Goal: Register for event/course

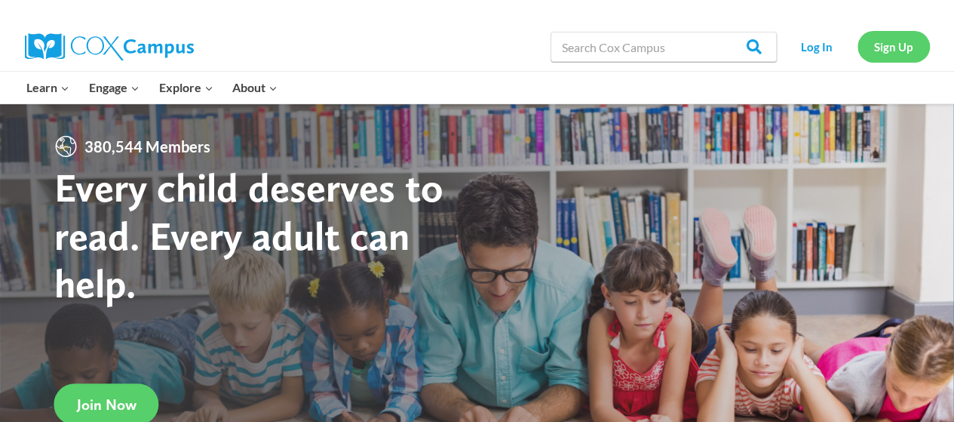
click at [885, 59] on link "Sign Up" at bounding box center [894, 46] width 72 height 31
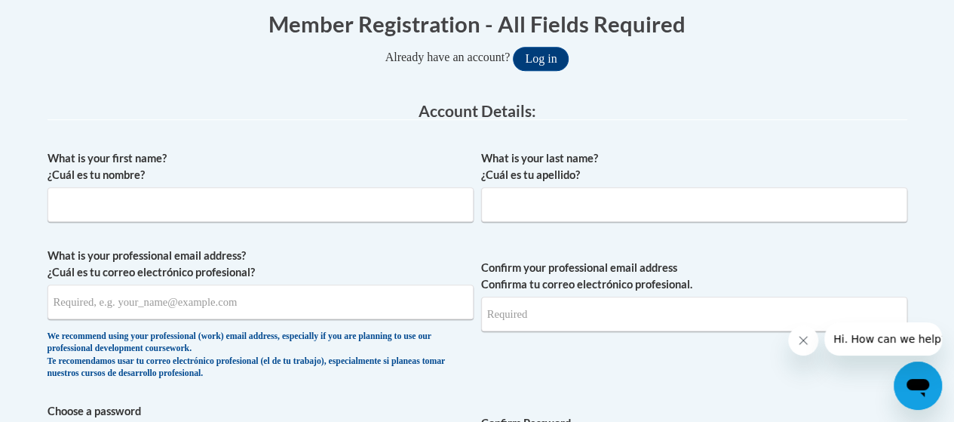
scroll to position [314, 0]
click at [413, 209] on input "What is your first name? ¿Cuál es tu nombre?" at bounding box center [261, 203] width 426 height 35
type input "Edward"
type input "Gosa"
click at [300, 308] on input "What is your professional email address? ¿Cuál es tu correo electrónico profesi…" at bounding box center [261, 301] width 426 height 35
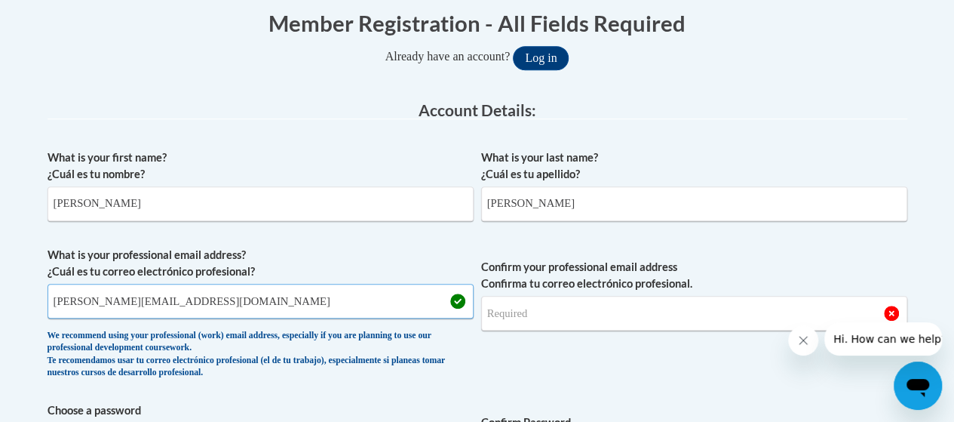
drag, startPoint x: 292, startPoint y: 305, endPoint x: 50, endPoint y: 304, distance: 242.1
click at [50, 304] on input "edward.gosaiv@atlanta.k12.ga.us" at bounding box center [261, 301] width 426 height 35
type input "edward.gosaiv@atlanta.k12.ga.us"
click at [517, 310] on input "Confirm your professional email address Confirma tu correo electrónico profesio…" at bounding box center [694, 313] width 426 height 35
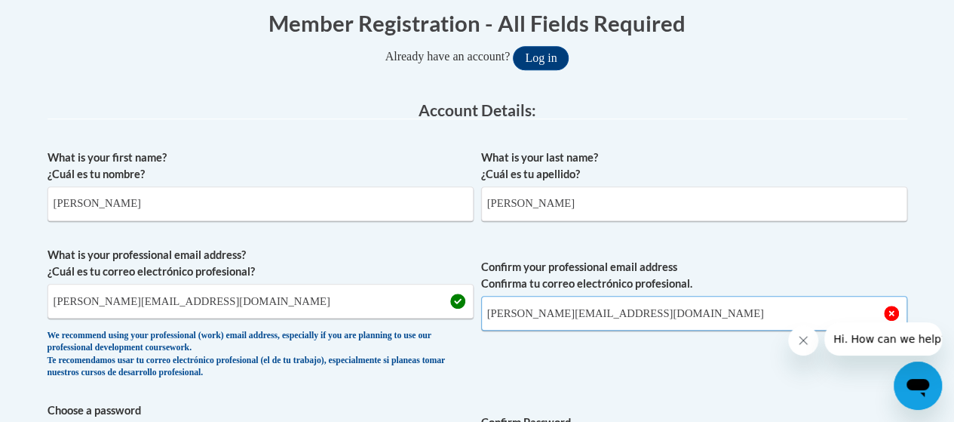
type input "edward.gosaiv@atlanta.k12.ga.us"
click at [883, 230] on div "What is your last name? ¿Cuál es tu apellido? Gosa" at bounding box center [694, 190] width 426 height 83
click at [702, 367] on span "Confirm your professional email address Confirma tu correo electrónico profesio…" at bounding box center [694, 317] width 426 height 140
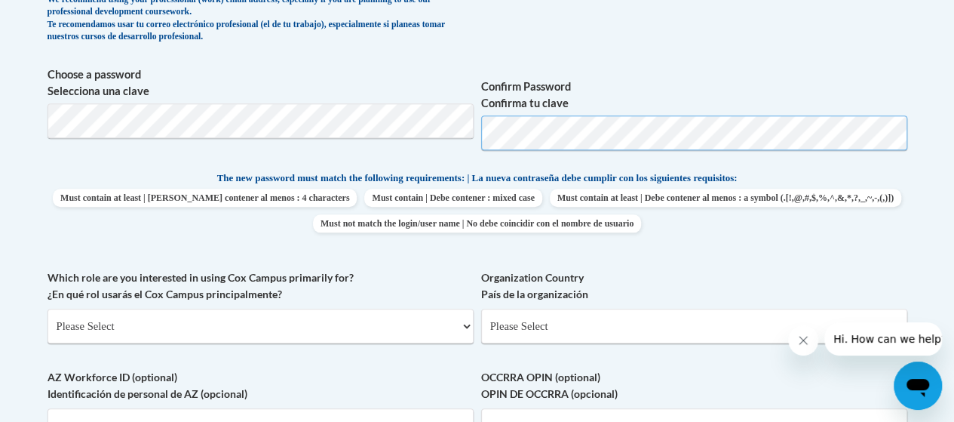
scroll to position [650, 0]
click at [459, 140] on span "Choose a password Selecciona una clave Confirm Password Confirma tu clave" at bounding box center [478, 114] width 860 height 96
click at [36, 122] on div "Member Registration - All Fields Required Already have an account? Log in Prefe…" at bounding box center [477, 251] width 883 height 1190
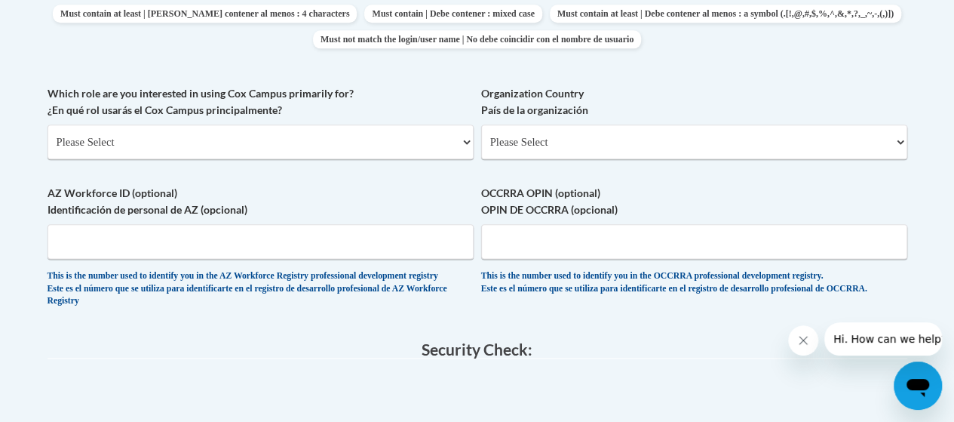
scroll to position [834, 0]
click at [405, 140] on select "Please Select College/University | Colegio/Universidad Community/Nonprofit Part…" at bounding box center [261, 141] width 426 height 35
select select "5a18ea06-2b54-4451-96f2-d152daf9eac5"
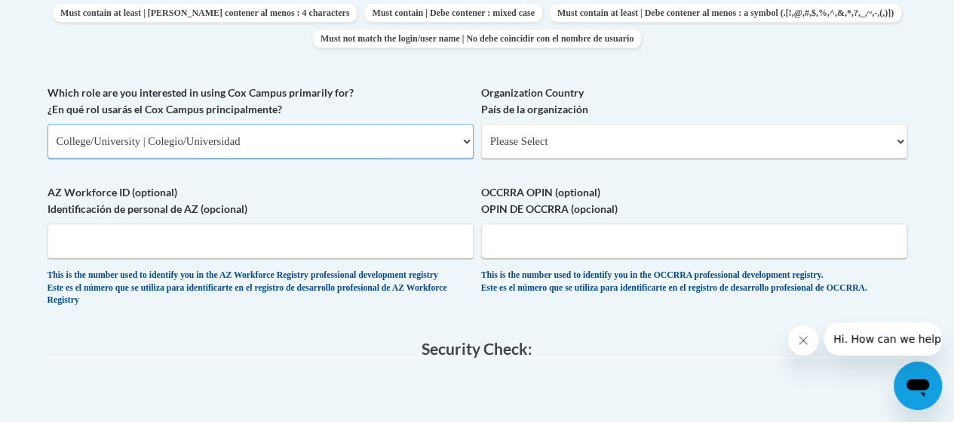
click at [48, 124] on select "Please Select College/University | Colegio/Universidad Community/Nonprofit Part…" at bounding box center [261, 141] width 426 height 35
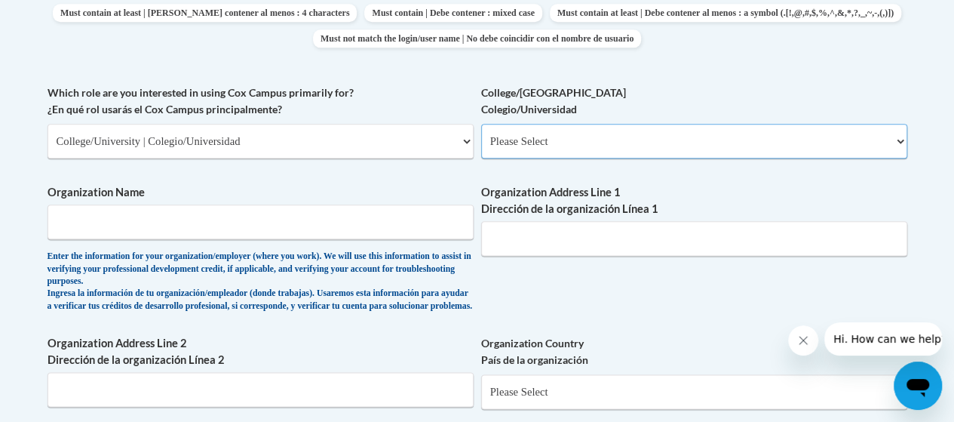
click at [530, 150] on select "Please Select College/University Staff | Empleado universitario College/Univers…" at bounding box center [694, 141] width 426 height 35
select select "99b32b07-cffc-426c-8bf6-0cd77760d84b"
click at [481, 124] on select "Please Select College/University Staff | Empleado universitario College/Univers…" at bounding box center [694, 141] width 426 height 35
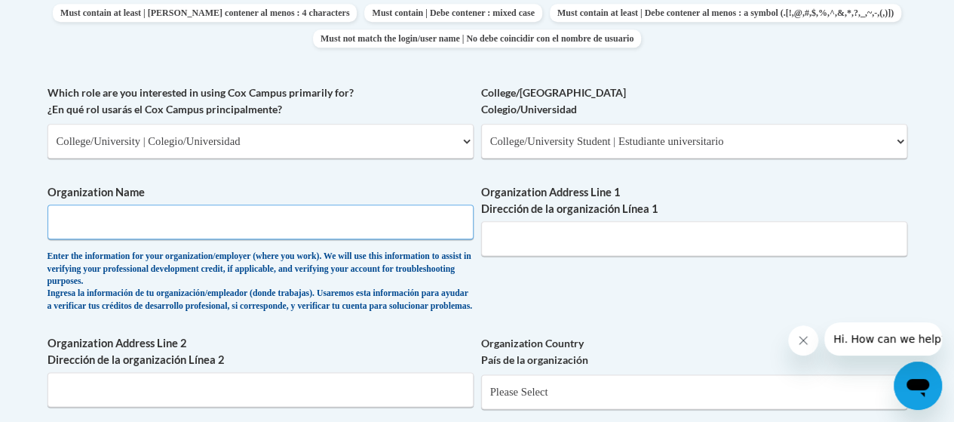
click at [395, 219] on input "Organization Name" at bounding box center [261, 221] width 426 height 35
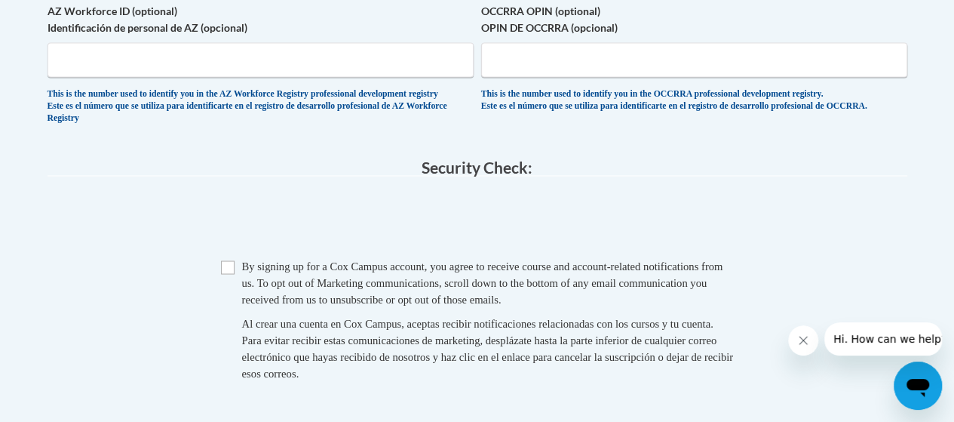
scroll to position [1267, 0]
type input "Finch Elementary School"
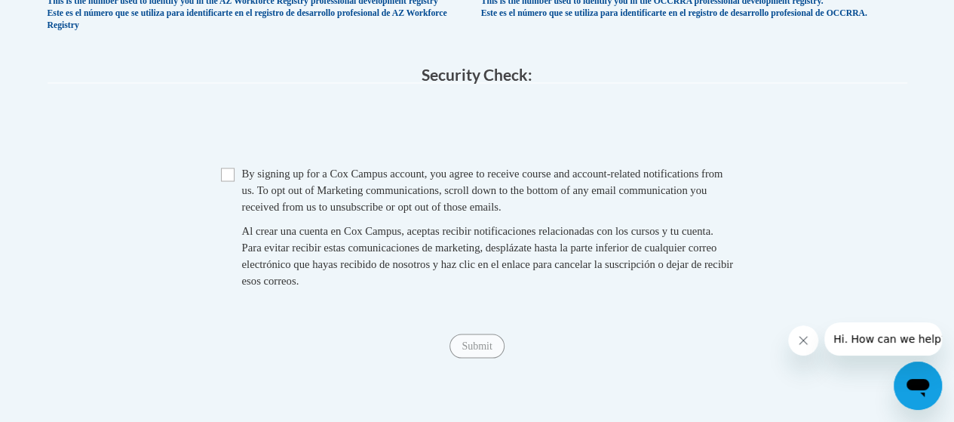
scroll to position [1360, 0]
click at [230, 180] on input "Checkbox" at bounding box center [228, 174] width 14 height 14
checkbox input "true"
click at [474, 357] on input "Submit" at bounding box center [477, 345] width 54 height 24
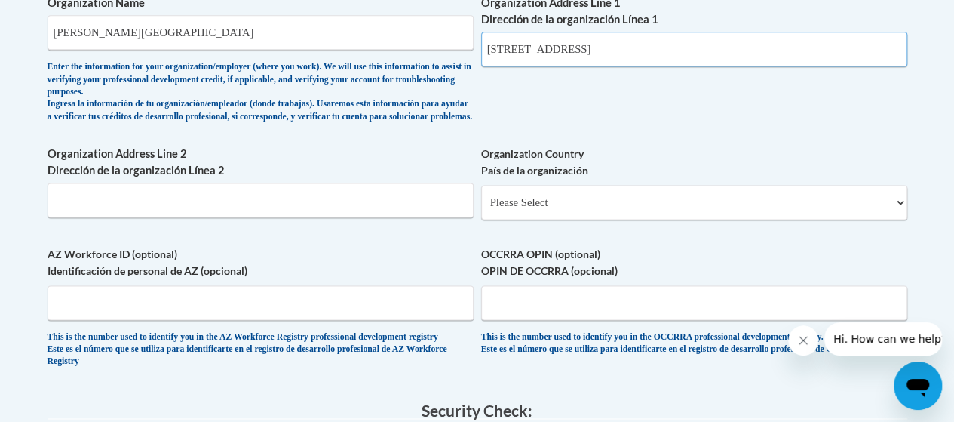
scroll to position [1024, 0]
type input "1114 Avon Ave SW Atlanta GA 30310"
click at [566, 216] on select "Please Select United States | Estados Unidos Outside of the United States | Fue…" at bounding box center [694, 201] width 426 height 35
select select "ad49bcad-a171-4b2e-b99c-48b446064914"
click at [481, 195] on select "Please Select United States | Estados Unidos Outside of the United States | Fue…" at bounding box center [694, 201] width 426 height 35
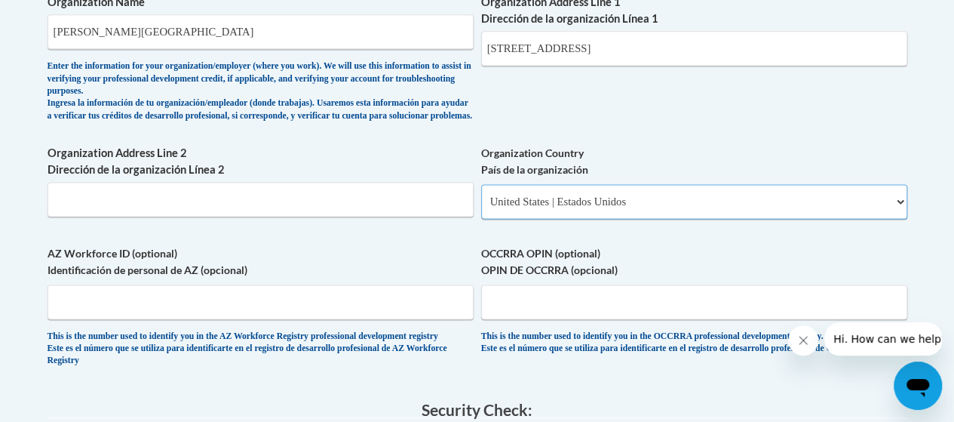
select select
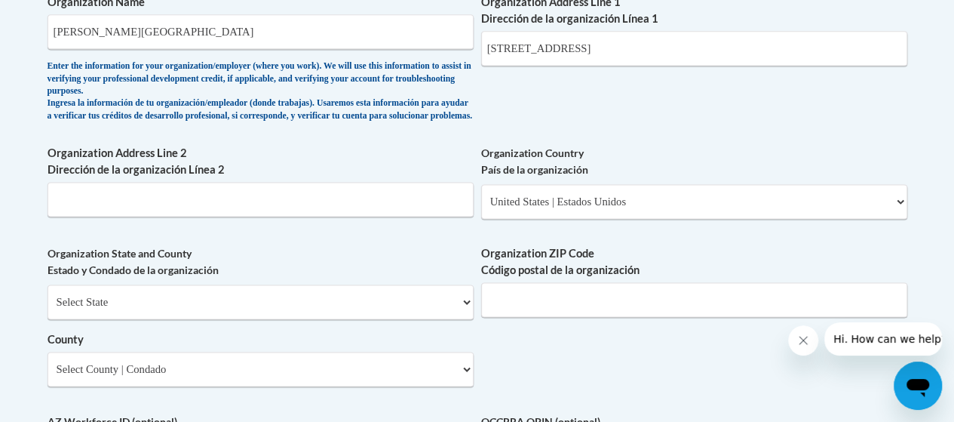
click at [413, 315] on div "Member Registration - All Fields Required Already have an account? Log in Prefe…" at bounding box center [478, 78] width 860 height 1563
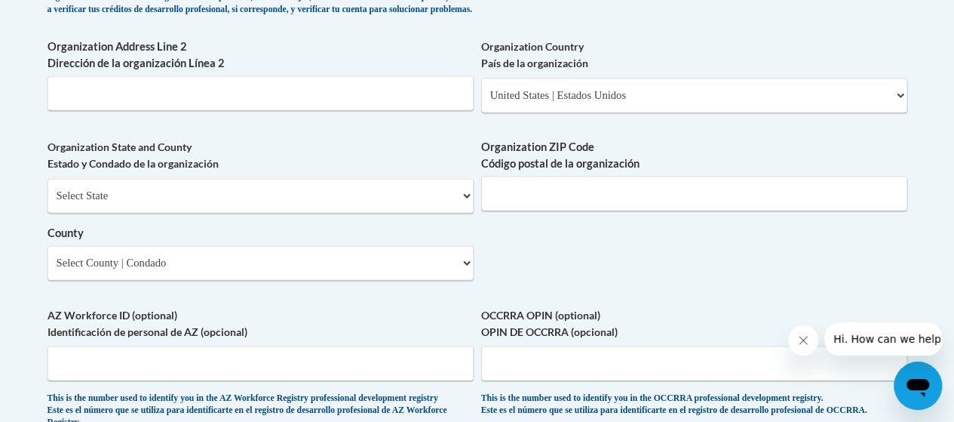
scroll to position [1128, 0]
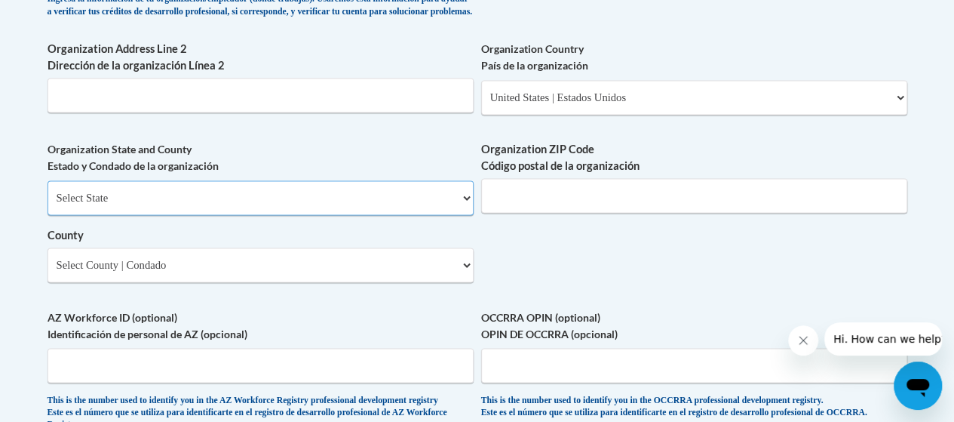
click at [315, 204] on select "Select State Alabama Alaska Arizona Arkansas California Colorado Connecticut De…" at bounding box center [261, 197] width 426 height 35
select select "Georgia"
click at [48, 192] on select "Select State Alabama Alaska Arizona Arkansas California Colorado Connecticut De…" at bounding box center [261, 197] width 426 height 35
click at [520, 190] on input "Organization ZIP Code Código postal de la organización" at bounding box center [694, 195] width 426 height 35
type input "30310"
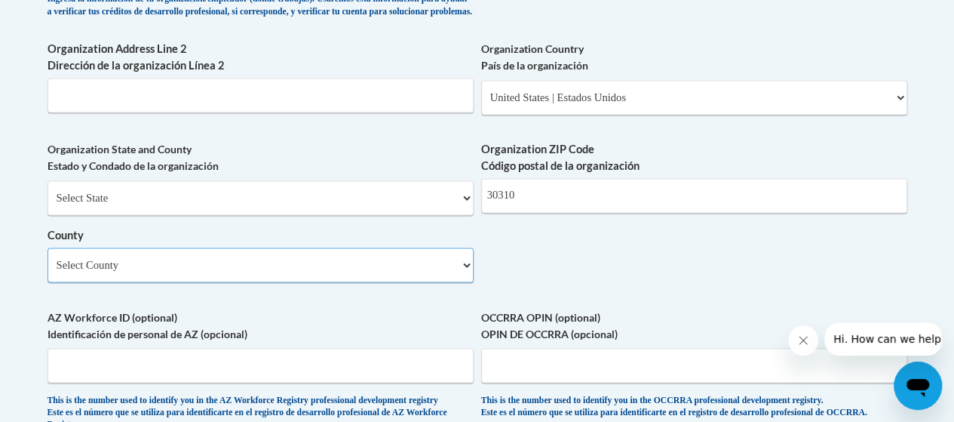
click at [321, 281] on select "Select County Appling Atkinson Bacon Baker Baldwin Banks Barrow Bartow Ben Hill…" at bounding box center [261, 264] width 426 height 35
select select "Fulton"
click at [48, 259] on select "Select County Appling Atkinson Bacon Baker Baldwin Banks Barrow Bartow Ben Hill…" at bounding box center [261, 264] width 426 height 35
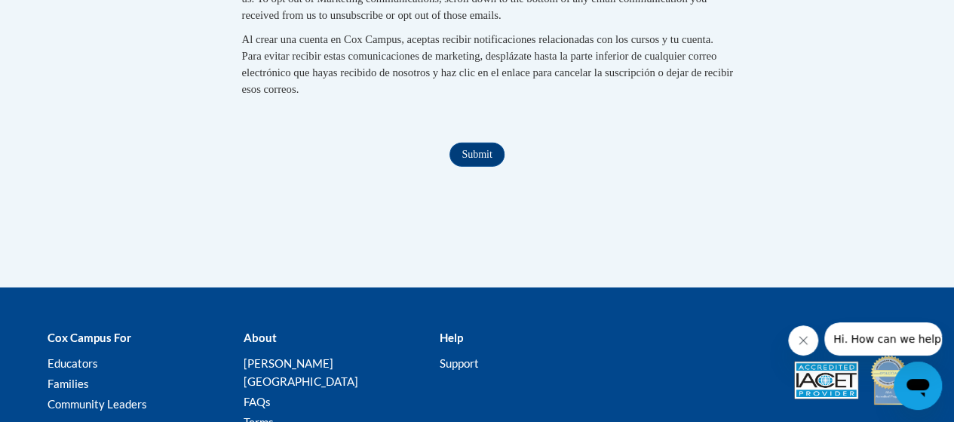
scroll to position [1719, 0]
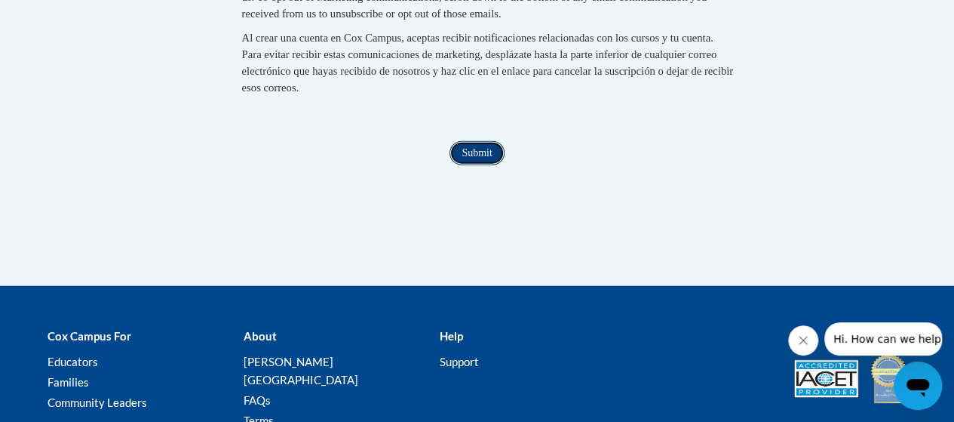
click at [484, 165] on input "Submit" at bounding box center [477, 153] width 54 height 24
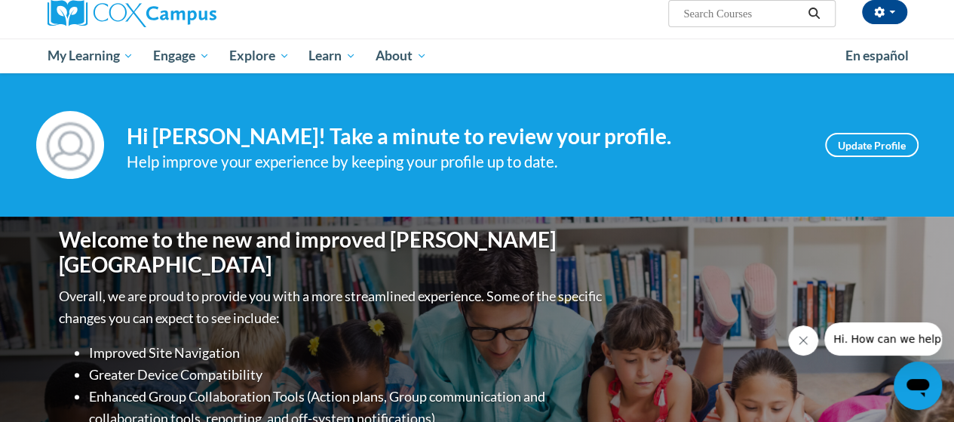
scroll to position [123, 0]
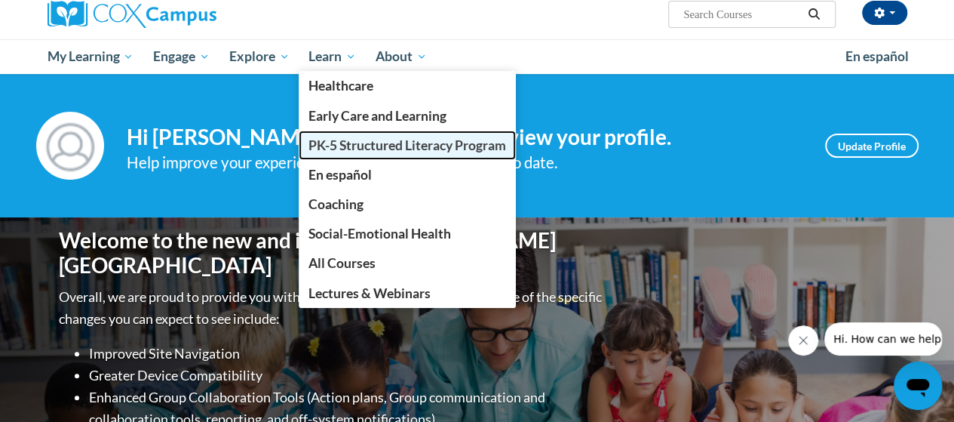
click at [370, 137] on span "PK-5 Structured Literacy Program" at bounding box center [408, 145] width 198 height 16
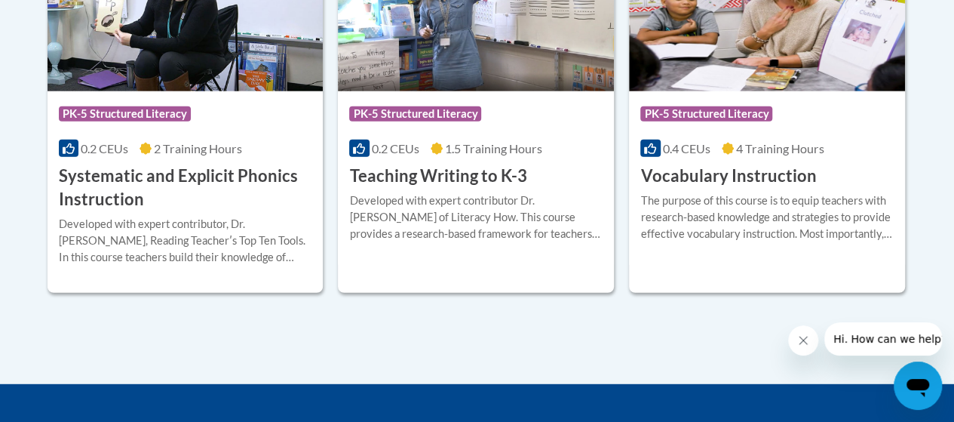
scroll to position [1908, 0]
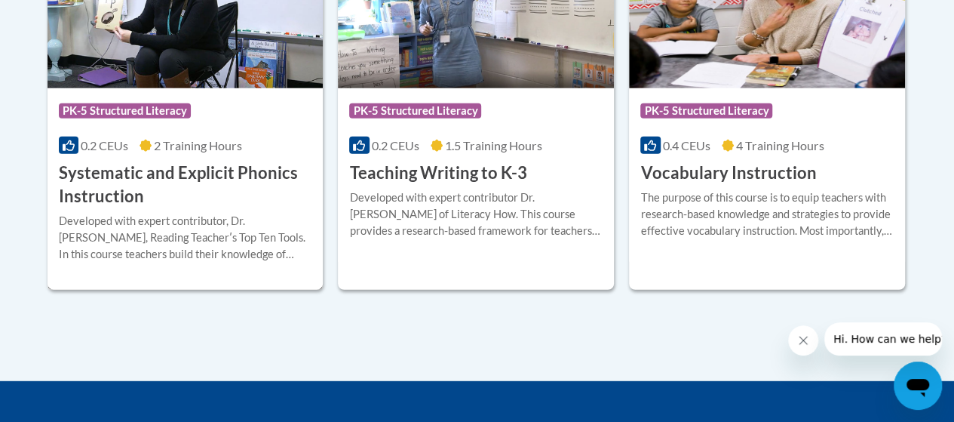
click at [247, 175] on h3 "Systematic and Explicit Phonics Instruction" at bounding box center [185, 184] width 253 height 47
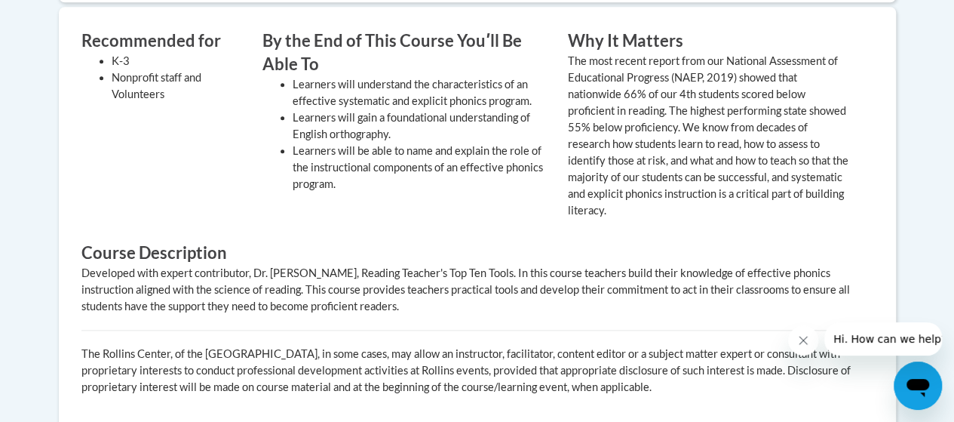
scroll to position [679, 0]
